Goal: Book appointment/travel/reservation

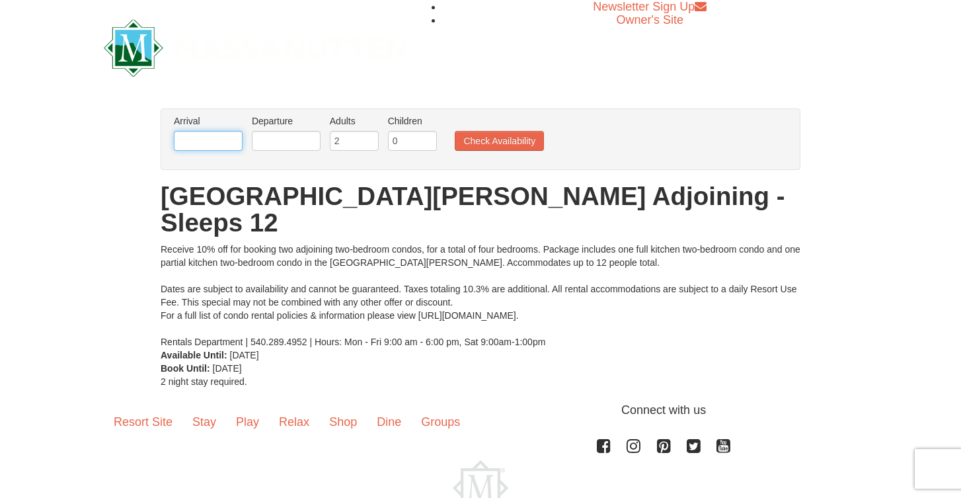
click at [215, 147] on input "text" at bounding box center [208, 141] width 69 height 20
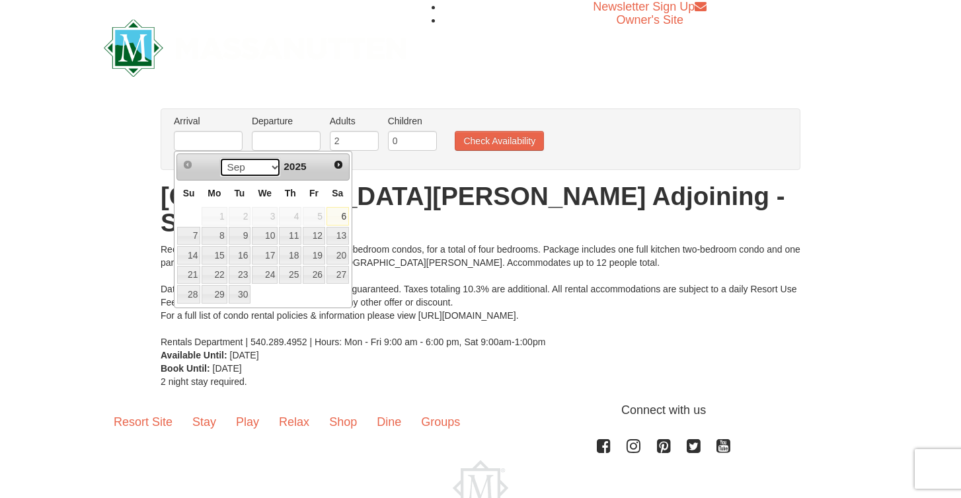
click at [274, 169] on select "Sep Oct Nov Dec" at bounding box center [249, 167] width 61 height 20
click at [319, 277] on link "26" at bounding box center [314, 275] width 22 height 19
type input "12/26/2025"
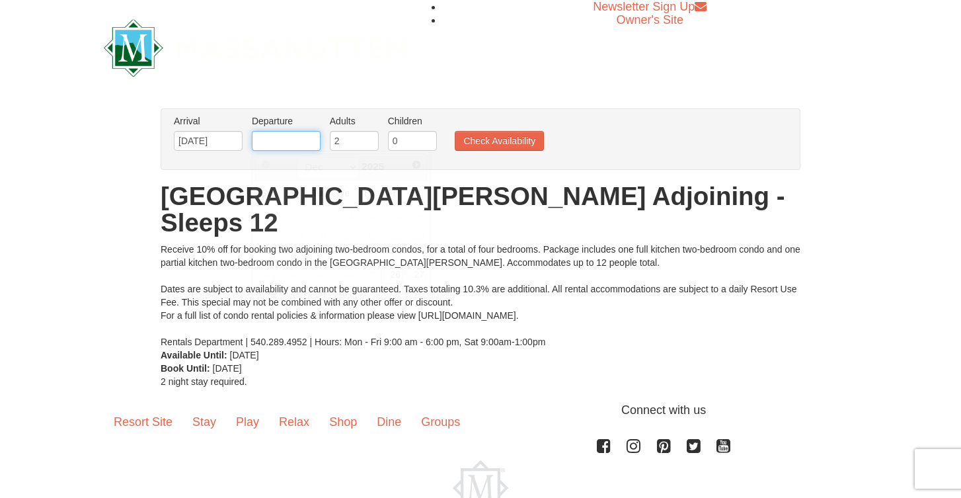
click at [285, 145] on input "text" at bounding box center [286, 141] width 69 height 20
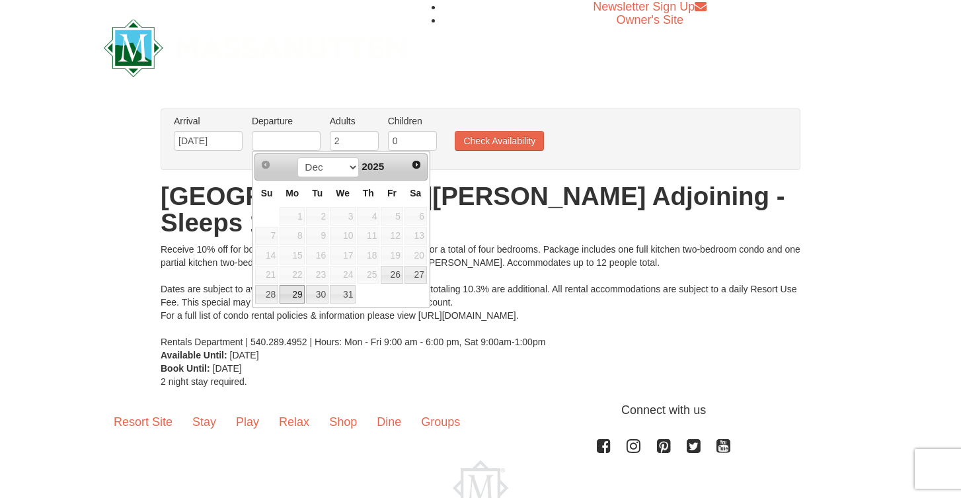
click at [293, 296] on link "29" at bounding box center [292, 294] width 25 height 19
type input "12/29/2025"
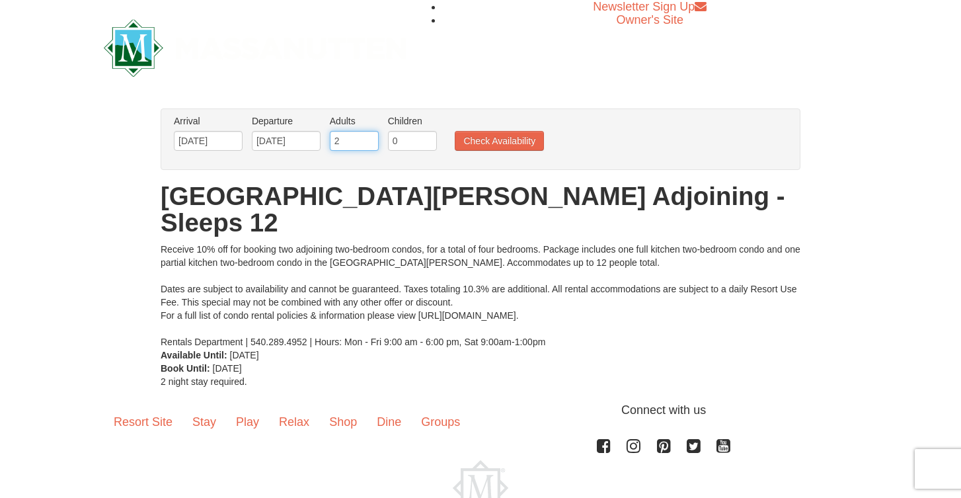
click at [352, 142] on input "2" at bounding box center [354, 141] width 49 height 20
click at [369, 137] on input "3" at bounding box center [354, 141] width 49 height 20
click at [369, 137] on input "4" at bounding box center [354, 141] width 49 height 20
click at [369, 137] on input "5" at bounding box center [354, 141] width 49 height 20
click at [369, 137] on input "6" at bounding box center [354, 141] width 49 height 20
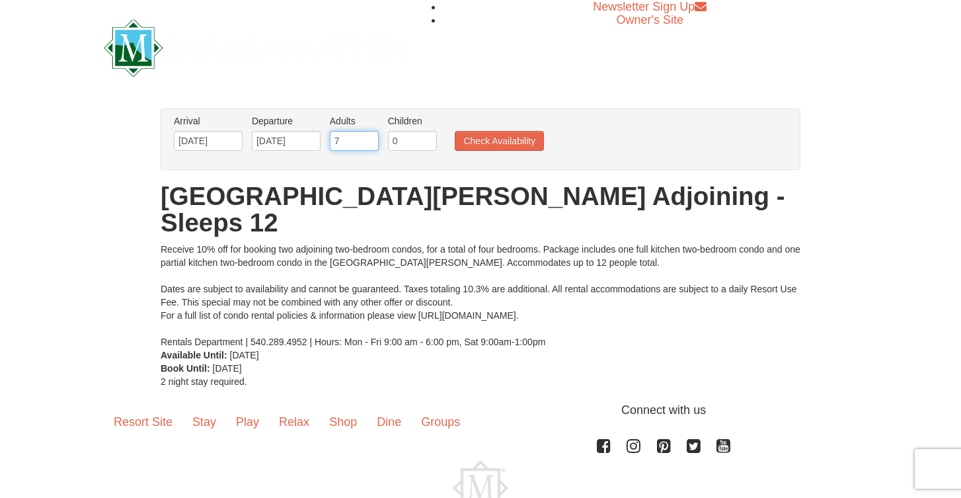
click at [369, 137] on input "7" at bounding box center [354, 141] width 49 height 20
click at [369, 137] on input "8" at bounding box center [354, 141] width 49 height 20
click at [369, 137] on input "9" at bounding box center [354, 141] width 49 height 20
type input "8"
click at [371, 147] on input "8" at bounding box center [354, 141] width 49 height 20
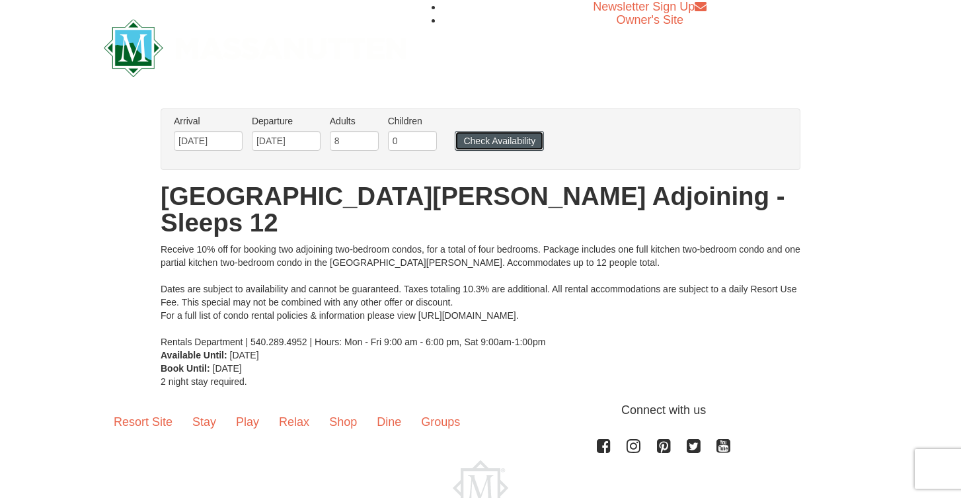
click at [475, 144] on button "Check Availability" at bounding box center [499, 141] width 89 height 20
click at [215, 142] on input "[DATE]" at bounding box center [208, 141] width 69 height 20
click at [229, 141] on input "text" at bounding box center [208, 141] width 69 height 20
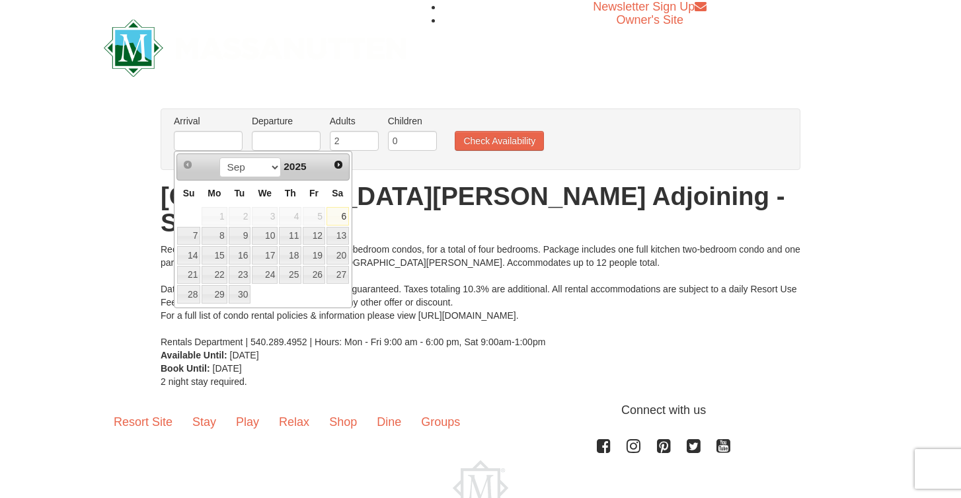
click at [312, 168] on div "Sep Oct Nov Dec 2025" at bounding box center [262, 167] width 125 height 21
click at [301, 170] on span "2025" at bounding box center [295, 166] width 22 height 11
click at [336, 167] on span "Next" at bounding box center [338, 164] width 11 height 11
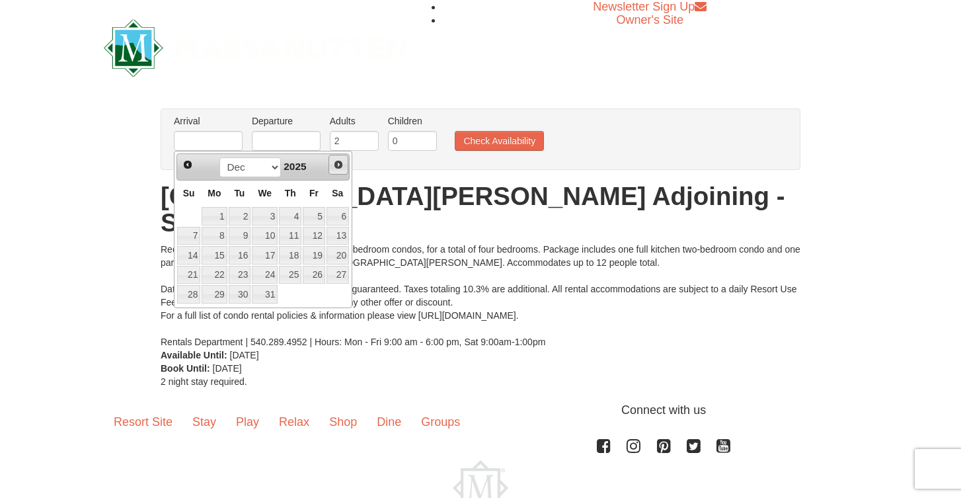
click at [336, 167] on span "Next" at bounding box center [338, 164] width 11 height 11
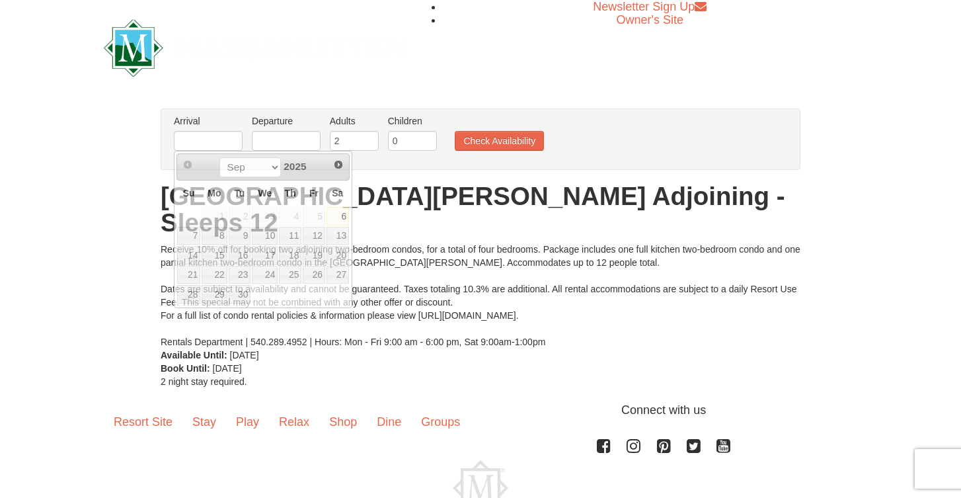
click at [110, 179] on div "× From: To: Adults: 2 Children: 0 Change Arrival Please format dates MM/DD/YYYY…" at bounding box center [480, 248] width 961 height 306
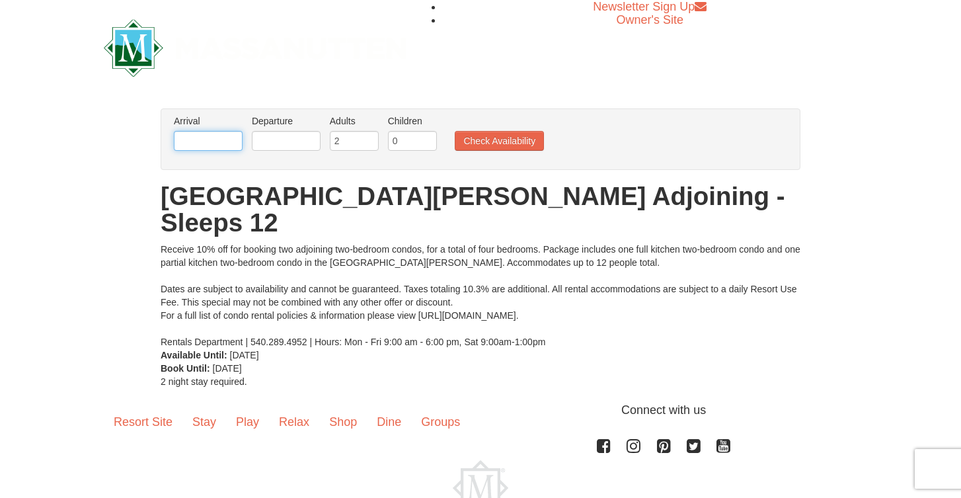
click at [214, 139] on input "text" at bounding box center [208, 141] width 69 height 20
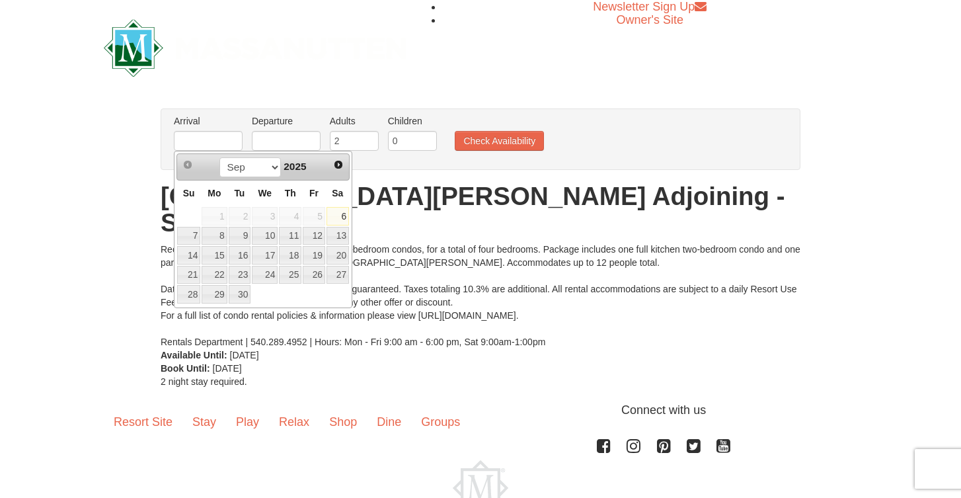
click at [191, 200] on th "Su" at bounding box center [188, 193] width 24 height 26
click at [269, 167] on select "Sep Oct Nov Dec" at bounding box center [249, 167] width 61 height 20
click at [336, 163] on span "Next" at bounding box center [338, 164] width 11 height 11
click at [311, 252] on link "16" at bounding box center [314, 255] width 22 height 19
type input "[DATE]"
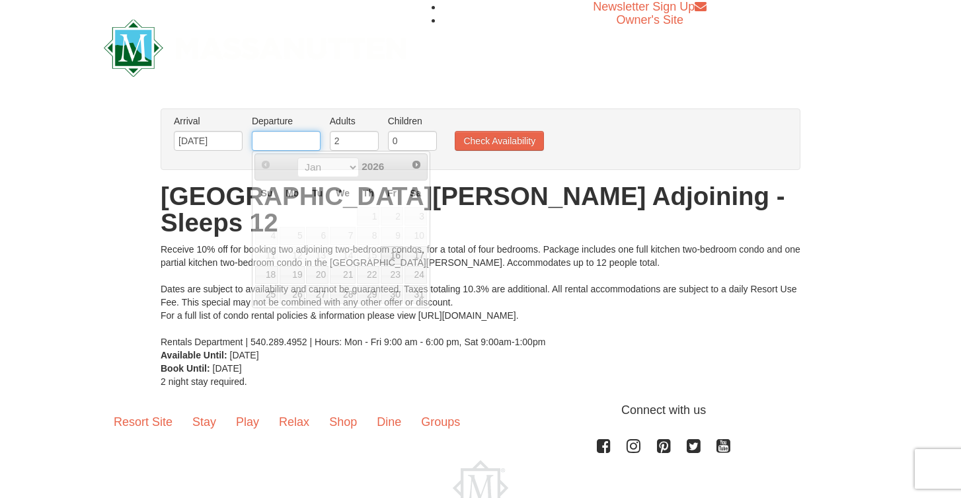
click at [275, 141] on input "text" at bounding box center [286, 141] width 69 height 20
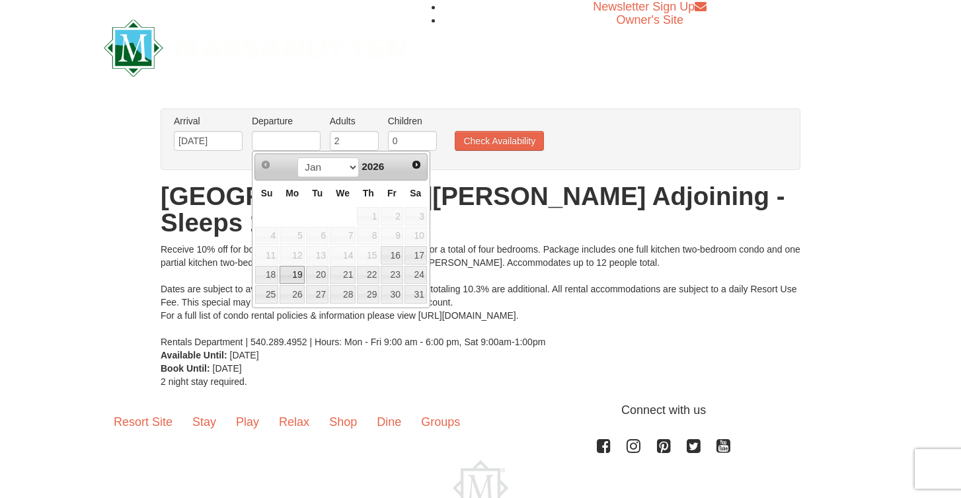
click at [289, 274] on link "19" at bounding box center [292, 275] width 25 height 19
type input "[DATE]"
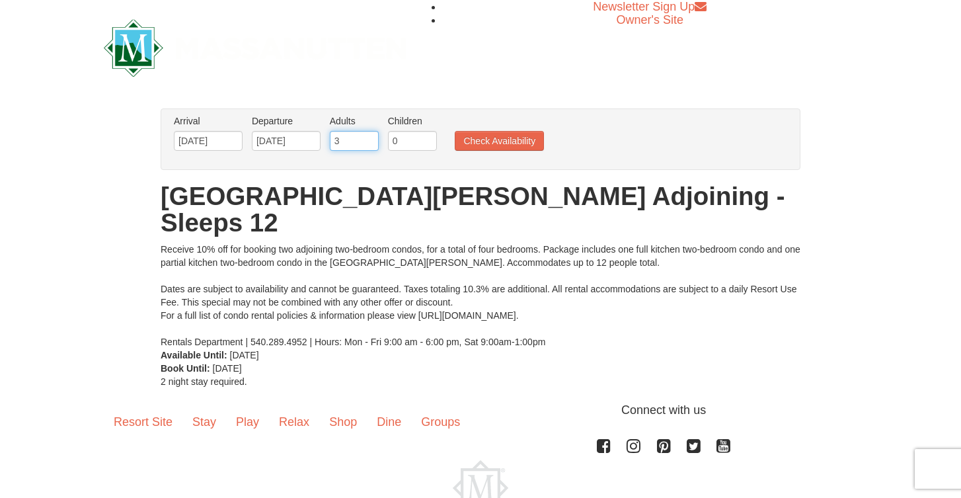
click at [368, 139] on input "3" at bounding box center [354, 141] width 49 height 20
click at [368, 139] on input "4" at bounding box center [354, 141] width 49 height 20
click at [370, 138] on input "5" at bounding box center [354, 141] width 49 height 20
click at [370, 138] on input "6" at bounding box center [354, 141] width 49 height 20
click at [370, 138] on input "7" at bounding box center [354, 141] width 49 height 20
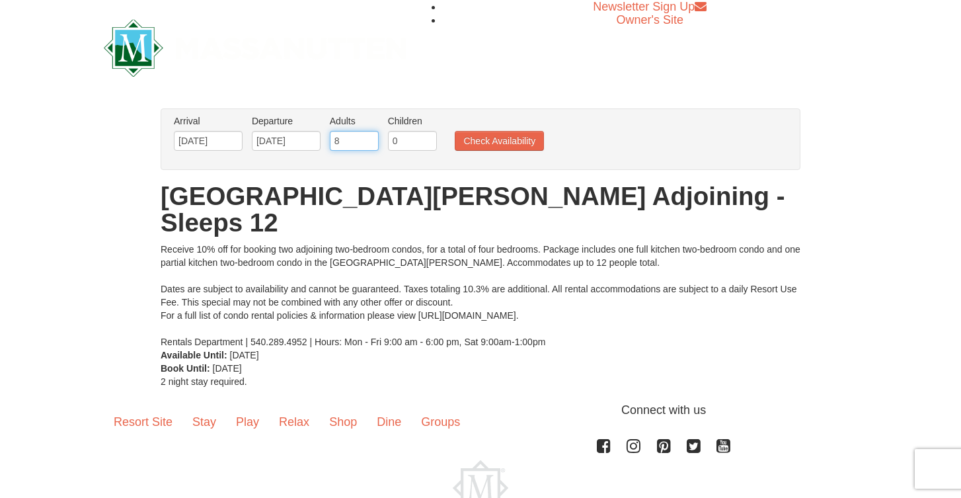
type input "8"
click at [370, 138] on input "8" at bounding box center [354, 141] width 49 height 20
click at [481, 140] on button "Check Availability" at bounding box center [499, 141] width 89 height 20
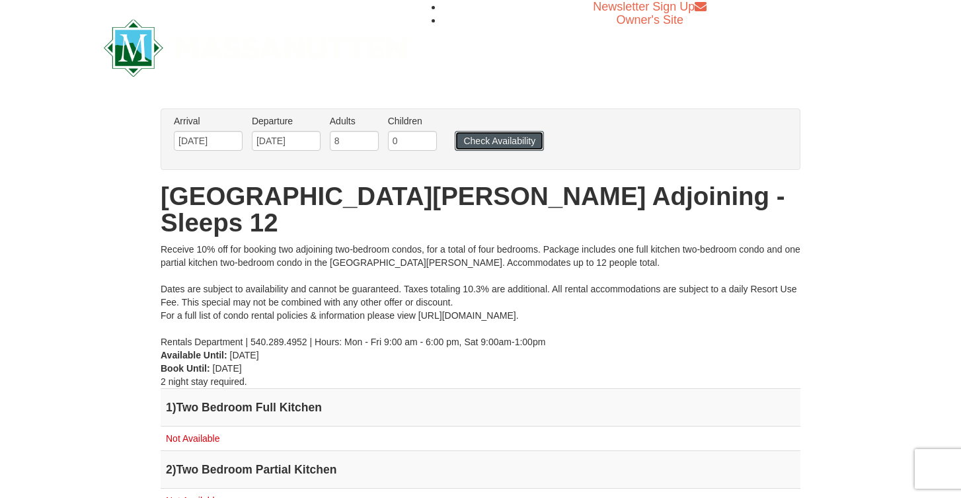
click at [473, 142] on button "Check Availability" at bounding box center [499, 141] width 89 height 20
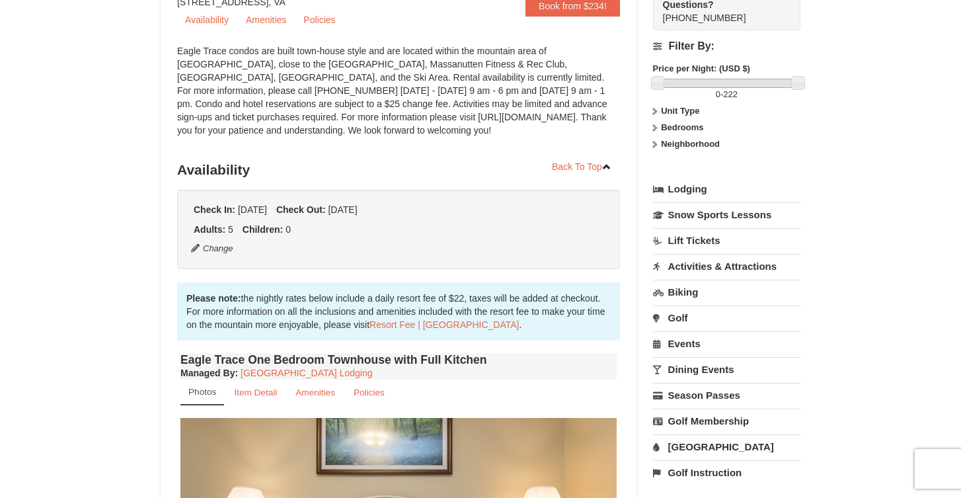
scroll to position [135, 0]
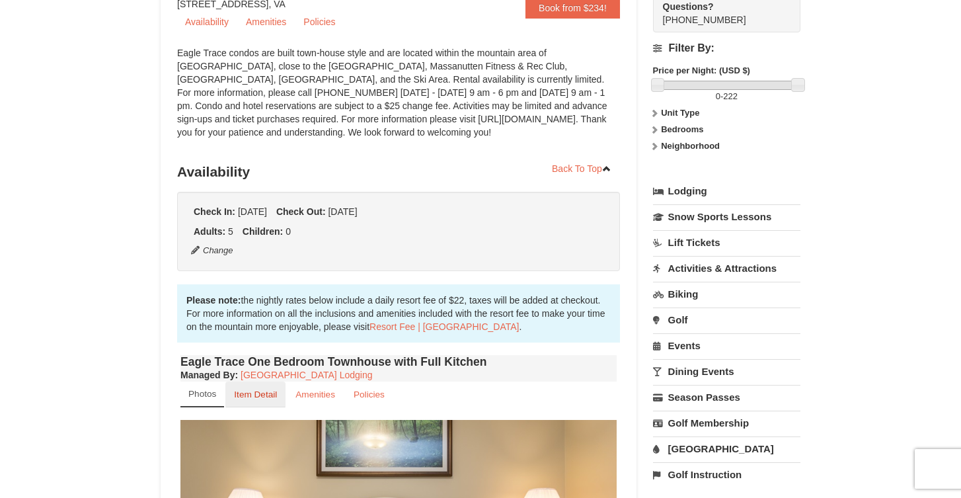
click at [268, 397] on small "Item Detail" at bounding box center [255, 394] width 43 height 10
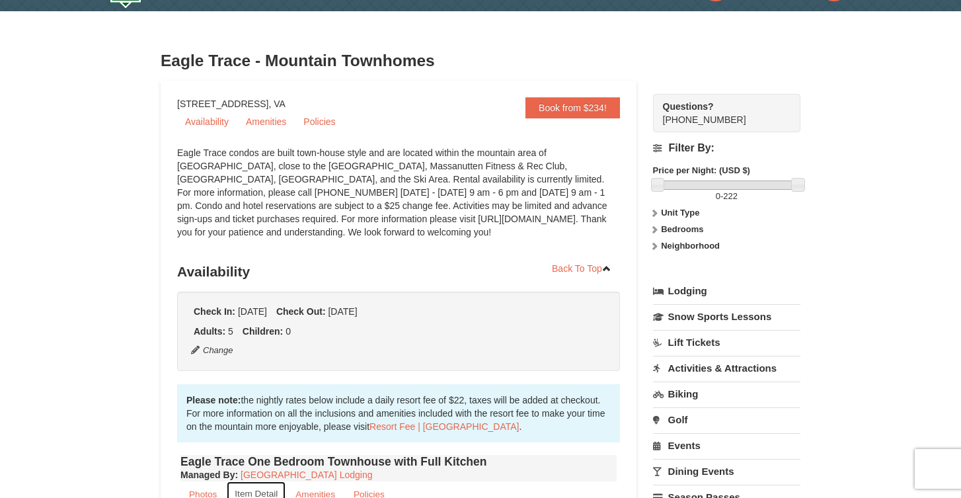
scroll to position [36, 0]
